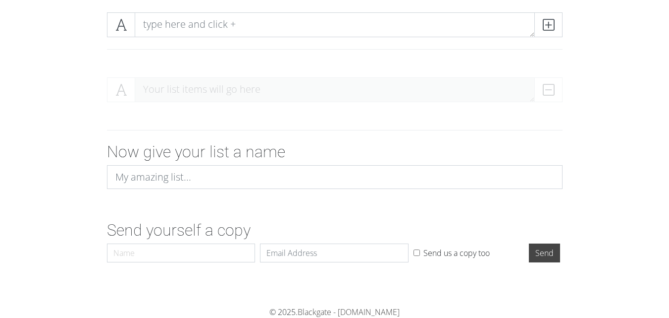
scroll to position [89, 0]
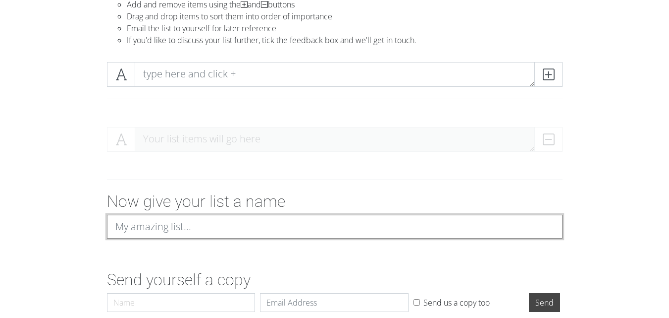
click at [226, 222] on input at bounding box center [335, 227] width 456 height 24
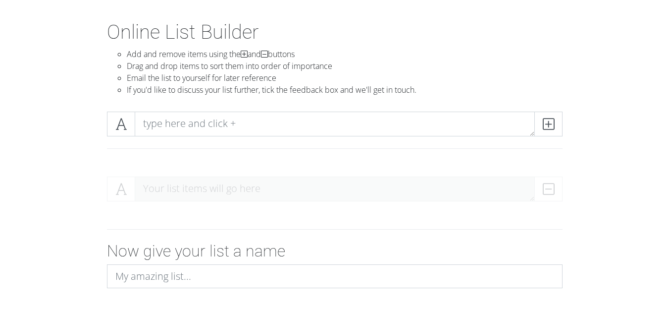
click at [652, 188] on form "Your list items will go here Now give your list a name Send yourself a copy Nam…" at bounding box center [334, 266] width 669 height 197
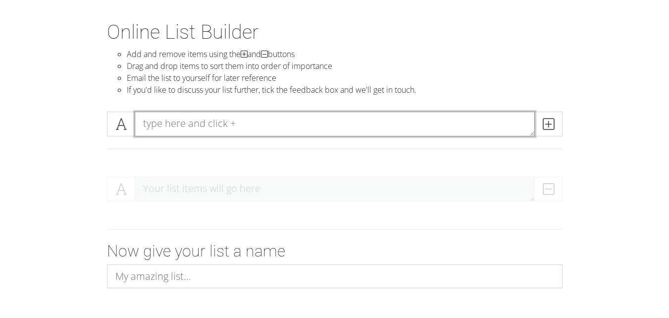
click at [251, 122] on textarea at bounding box center [335, 123] width 400 height 25
type textarea "a"
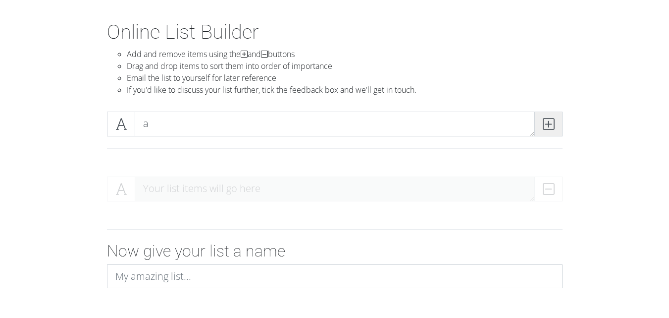
click at [544, 128] on icon at bounding box center [548, 124] width 11 height 10
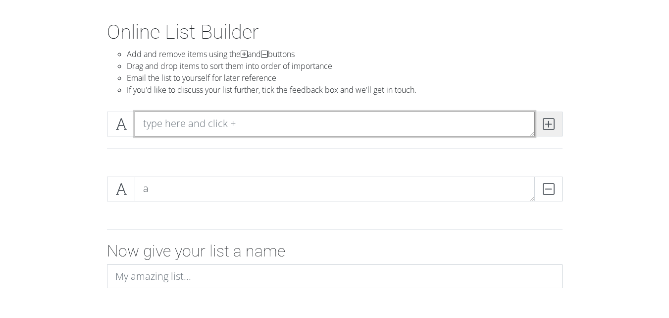
type textarea "a"
type textarea "b"
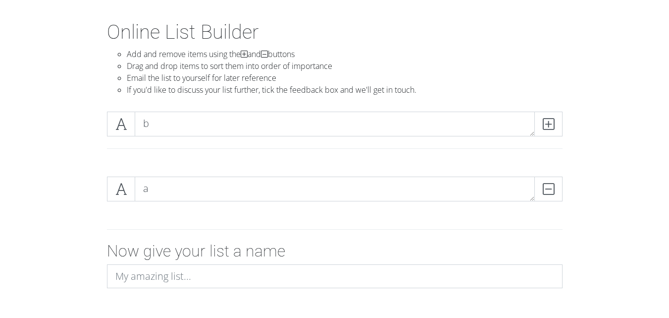
drag, startPoint x: 551, startPoint y: 126, endPoint x: 563, endPoint y: 126, distance: 12.4
click at [552, 126] on icon at bounding box center [548, 124] width 11 height 10
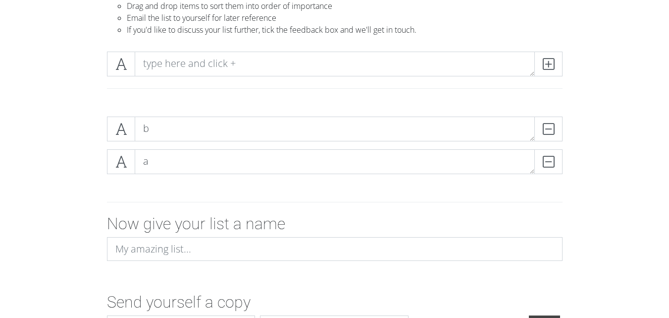
scroll to position [171, 0]
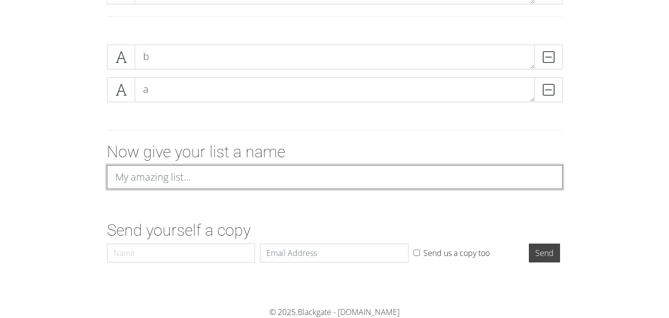
click at [273, 183] on input at bounding box center [335, 177] width 456 height 24
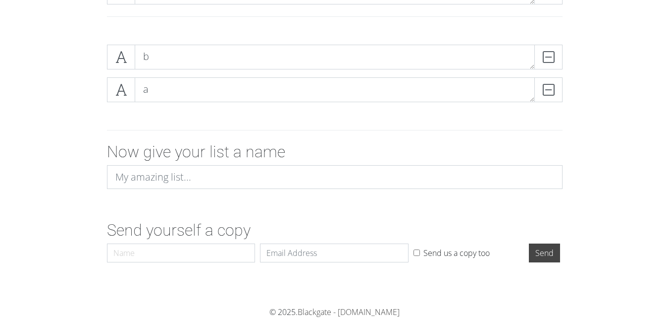
click at [632, 174] on form "b DELETE a DELETE Now give your list a name Send yourself a copy Name Email Sen…" at bounding box center [334, 152] width 669 height 230
click at [541, 255] on input "Send" at bounding box center [544, 252] width 31 height 19
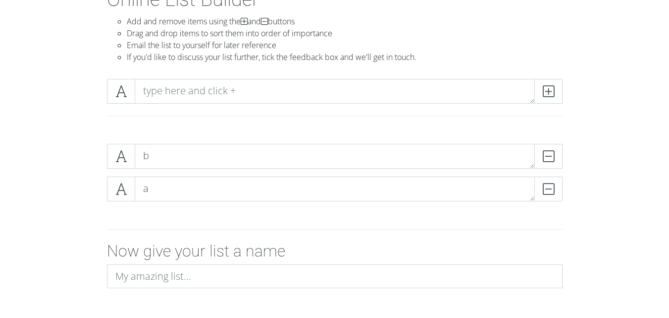
scroll to position [204, 0]
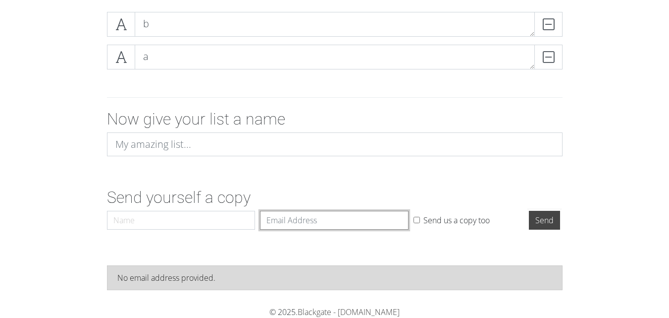
click at [352, 225] on input "Email" at bounding box center [334, 220] width 149 height 19
click at [395, 188] on h2 "Send yourself a copy" at bounding box center [335, 197] width 456 height 19
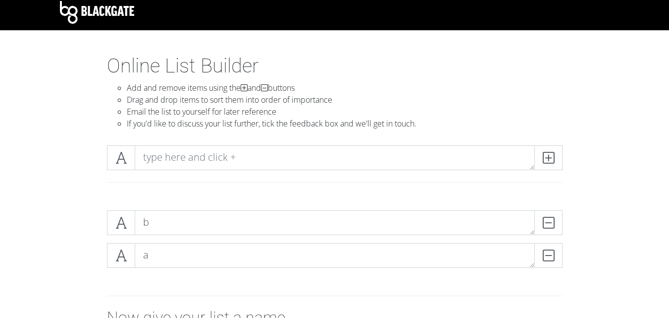
scroll to position [0, 0]
